Goal: Find specific page/section: Find specific page/section

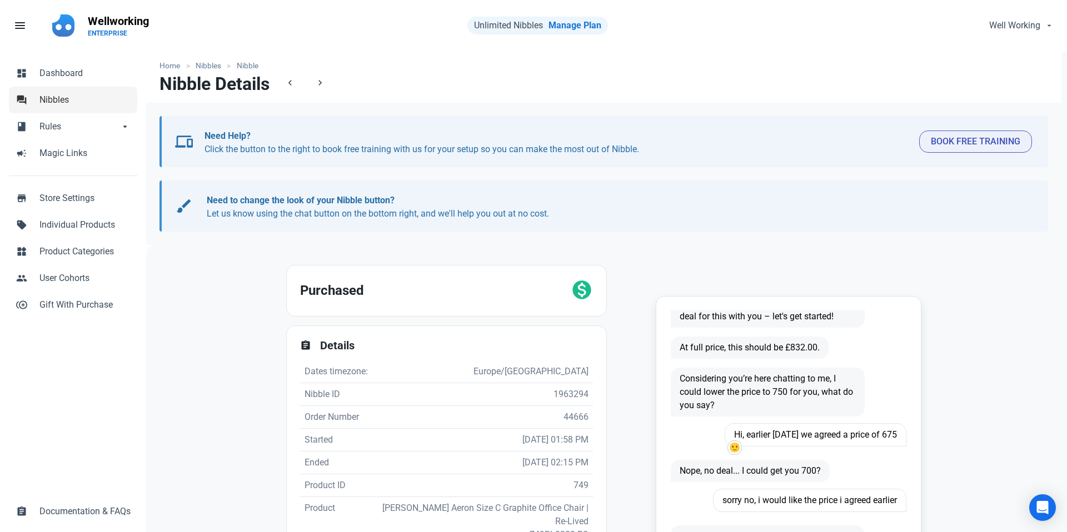
click at [54, 107] on link "forum Nibbles" at bounding box center [73, 100] width 128 height 27
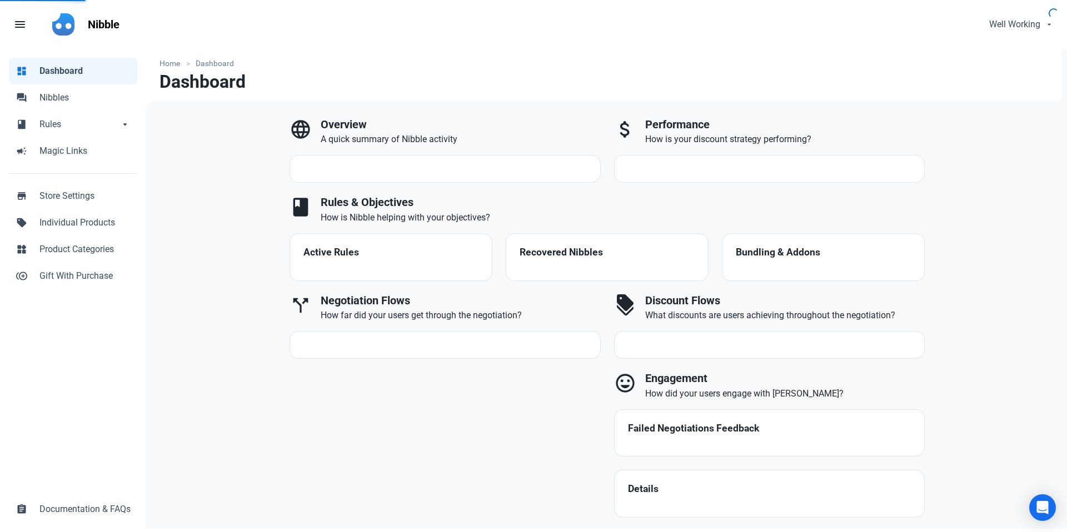
select select "7d"
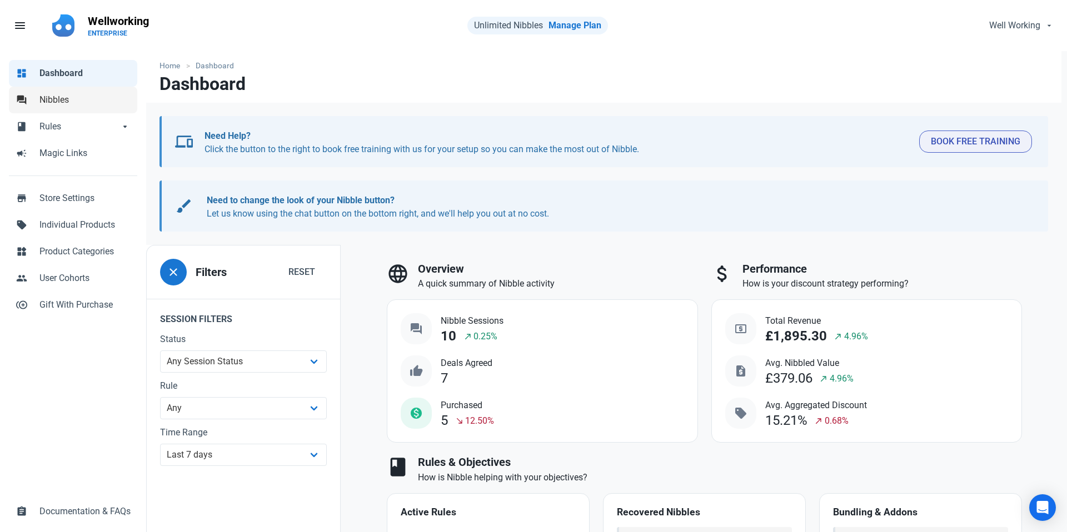
click at [54, 99] on span "Nibbles" at bounding box center [84, 99] width 91 height 13
